Goal: Use online tool/utility: Utilize a website feature to perform a specific function

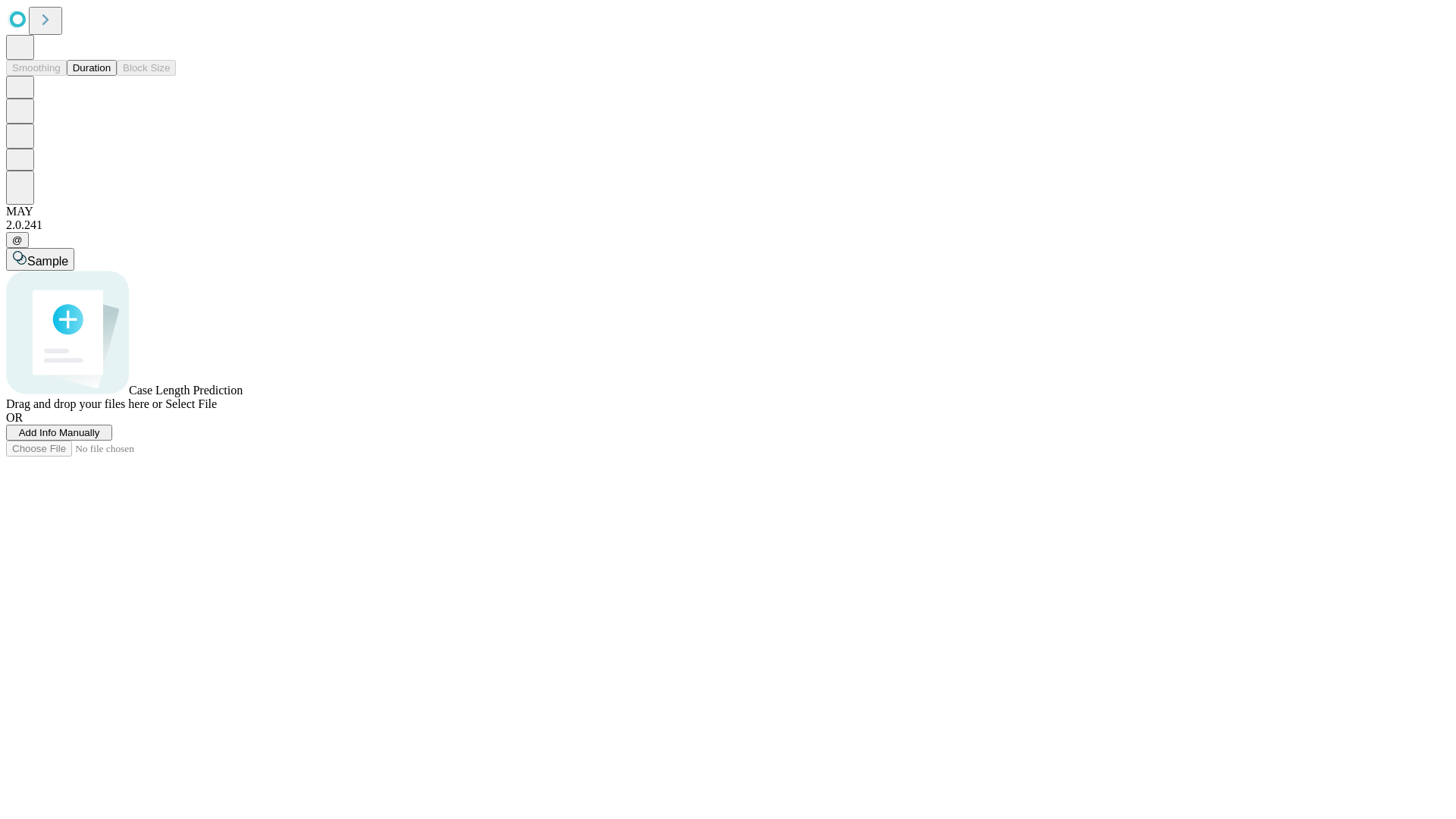
click at [111, 76] on button "Duration" at bounding box center [91, 68] width 50 height 16
click at [217, 410] on span "Select File" at bounding box center [191, 404] width 52 height 13
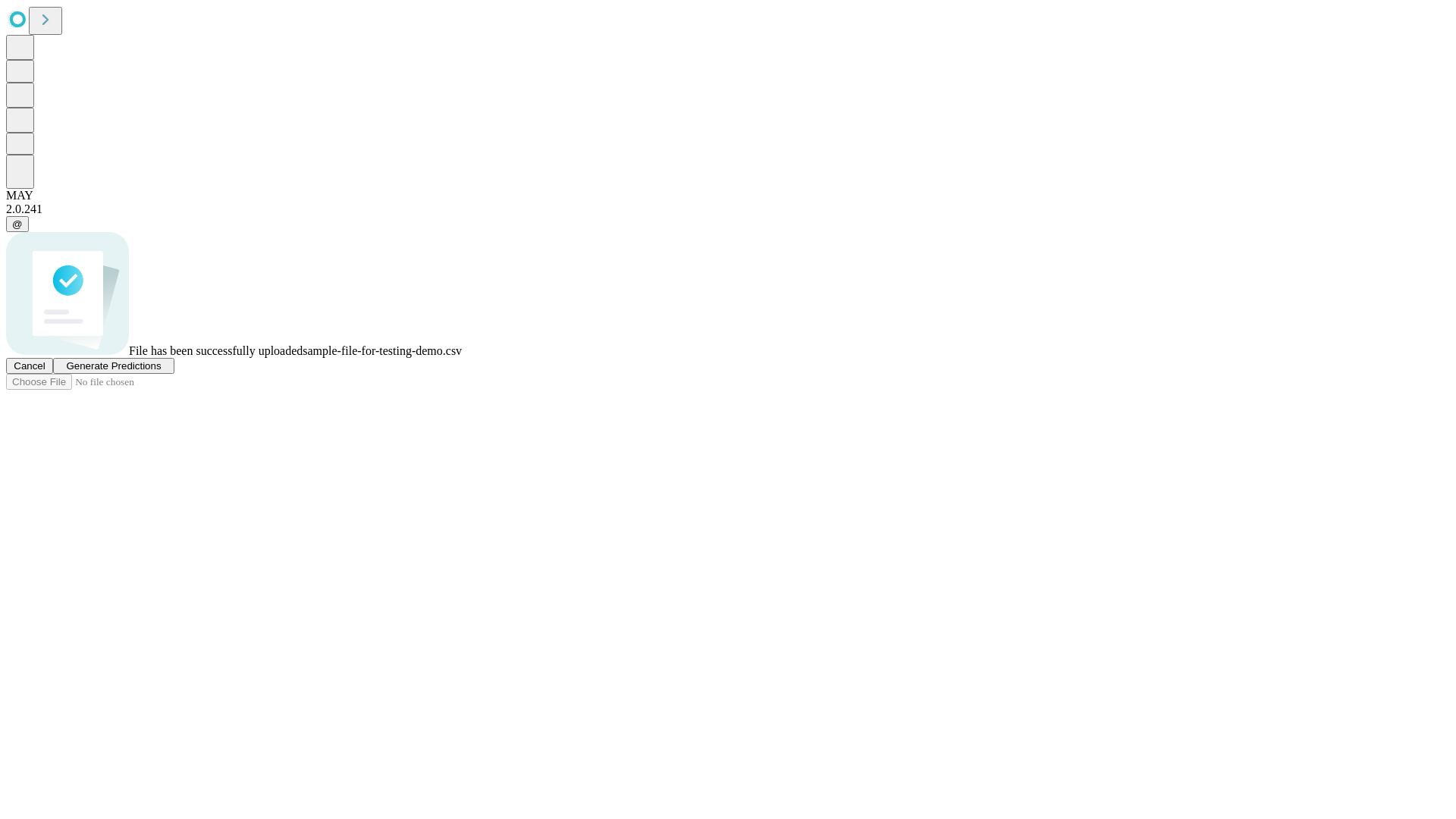
click at [160, 372] on span "Generate Predictions" at bounding box center [113, 366] width 95 height 11
